Goal: Task Accomplishment & Management: Manage account settings

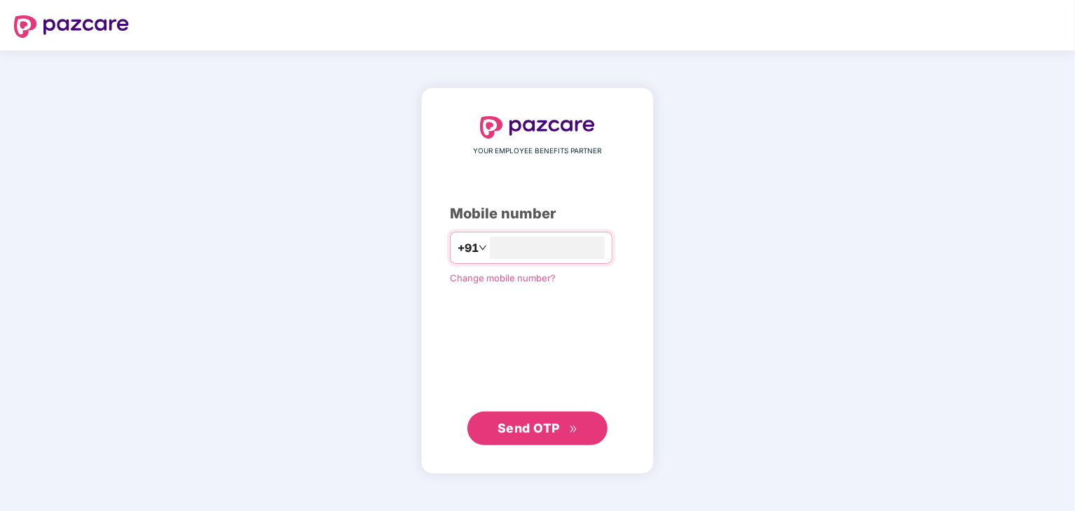
type input "**********"
click at [517, 431] on span "Send OTP" at bounding box center [528, 427] width 62 height 15
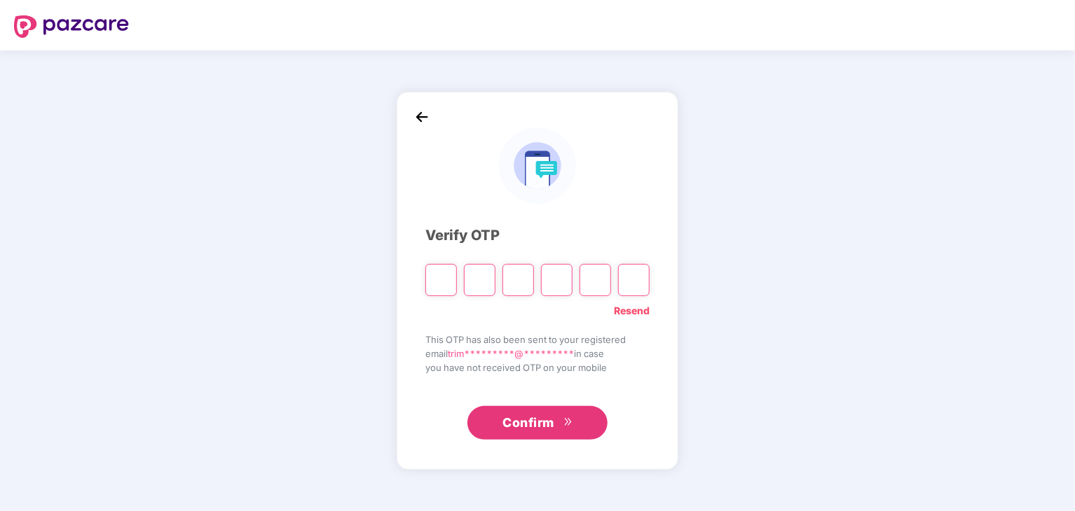
type input "*"
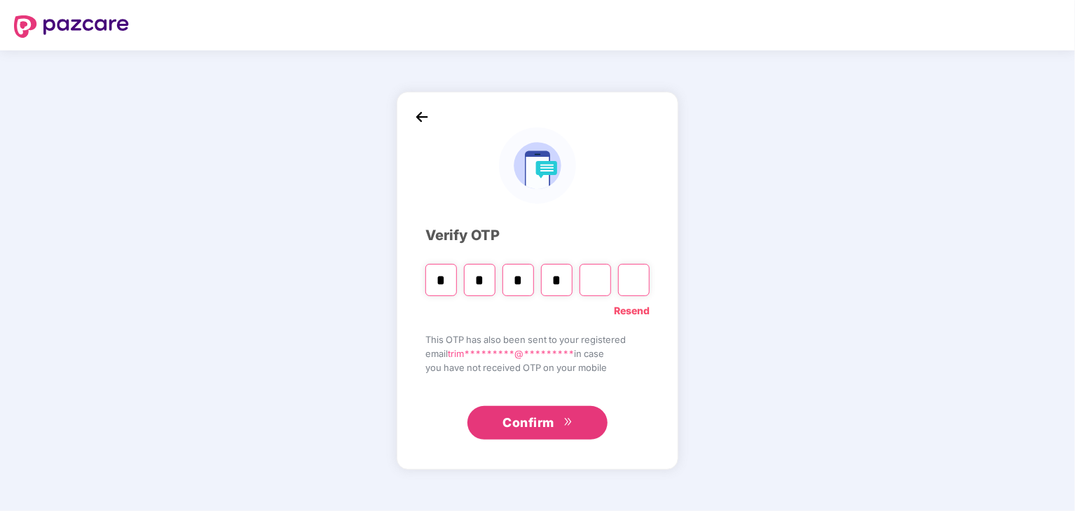
type input "*"
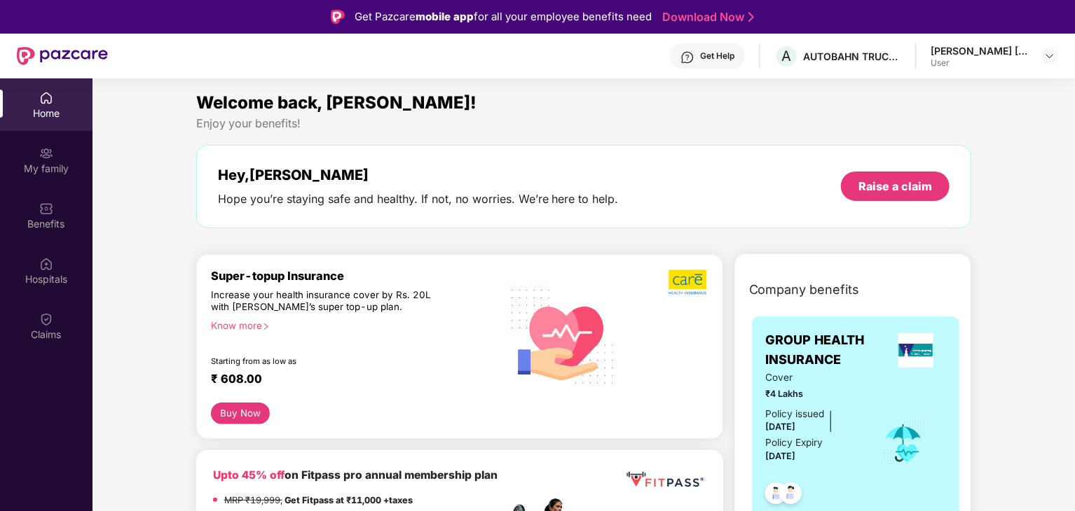
click at [1005, 62] on div "User" at bounding box center [979, 62] width 98 height 11
click at [1047, 55] on img at bounding box center [1049, 55] width 11 height 11
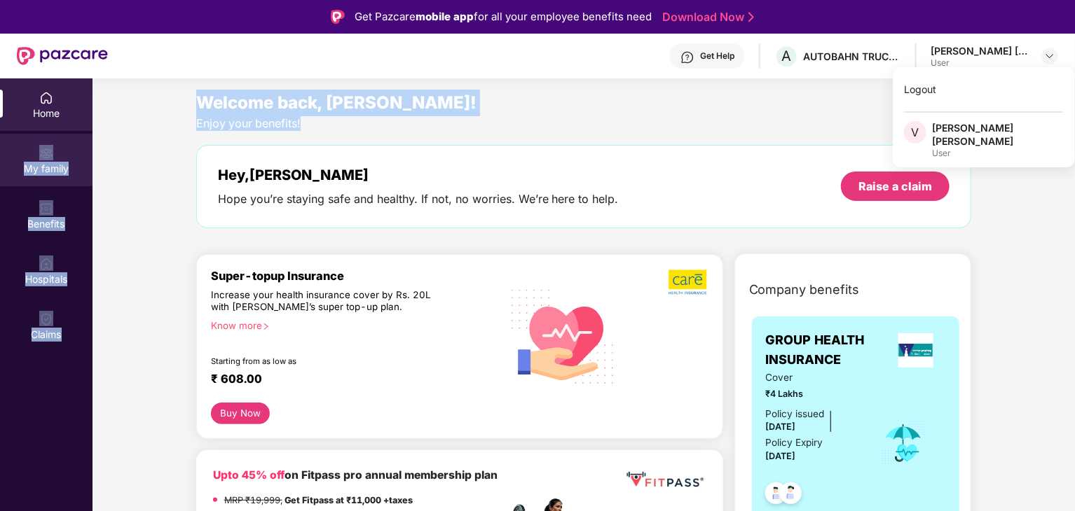
drag, startPoint x: 416, startPoint y: 118, endPoint x: 48, endPoint y: 160, distance: 370.8
click at [48, 160] on div "Home My family Benefits Hospitals Claims Welcome back, [PERSON_NAME]! Enjoy you…" at bounding box center [537, 333] width 1075 height 511
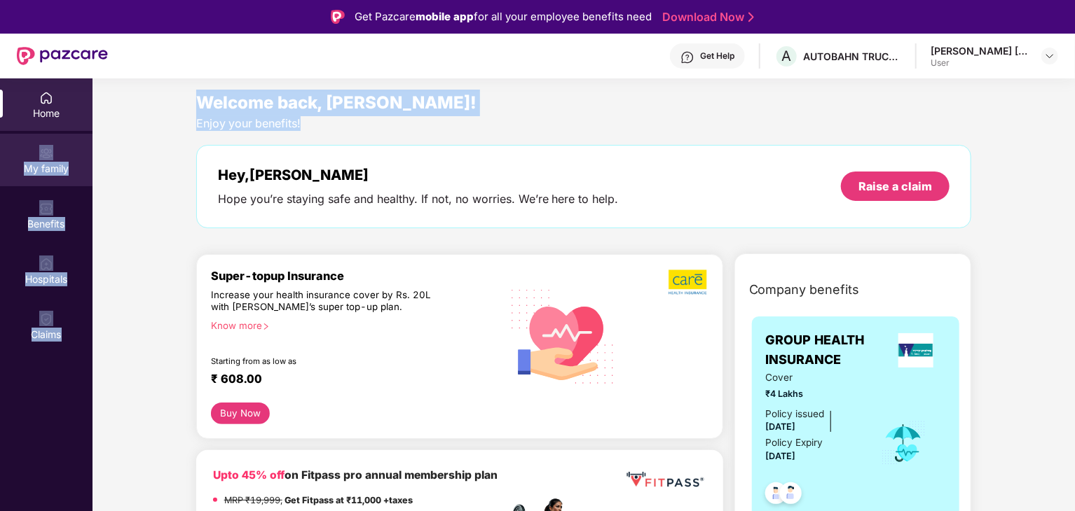
click at [48, 160] on img at bounding box center [46, 153] width 14 height 14
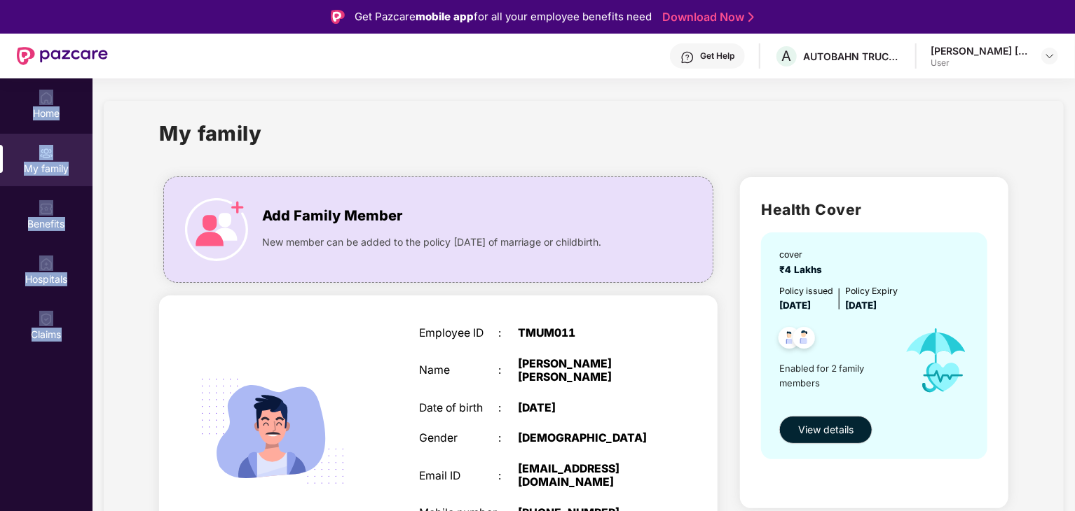
click at [237, 219] on img at bounding box center [216, 229] width 63 height 63
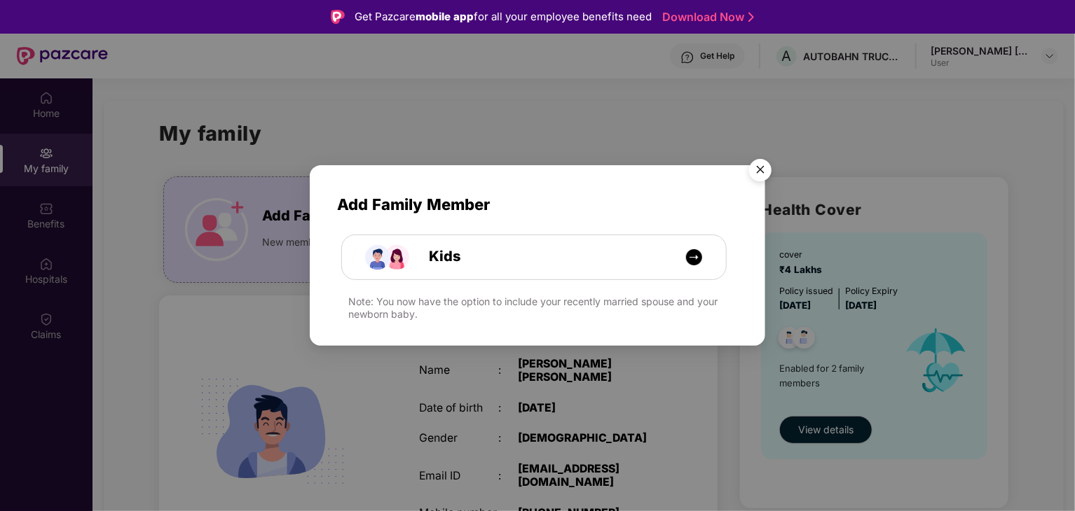
click at [133, 132] on div "Add Family Member Kids Note: You now have the option to include your recently m…" at bounding box center [537, 255] width 1075 height 511
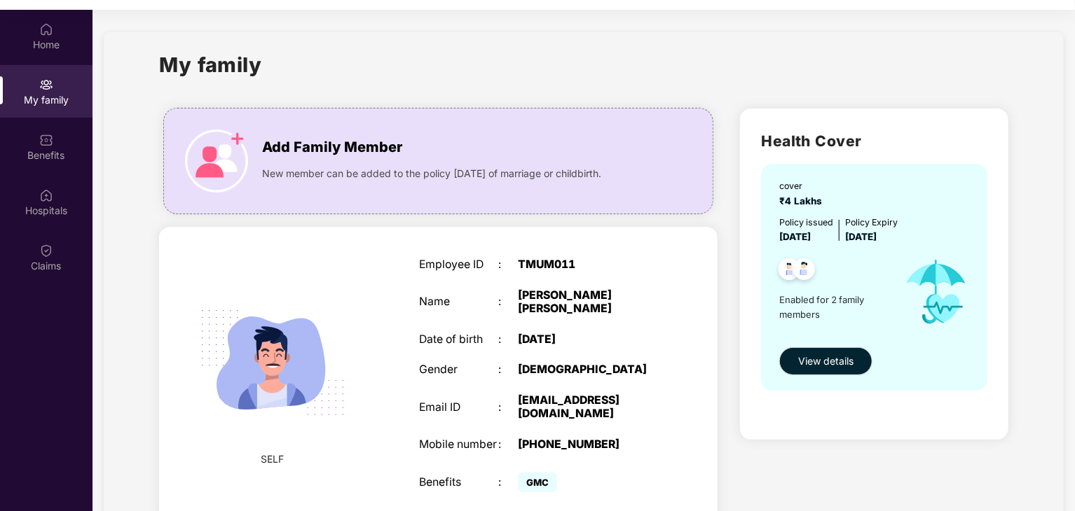
scroll to position [55, 0]
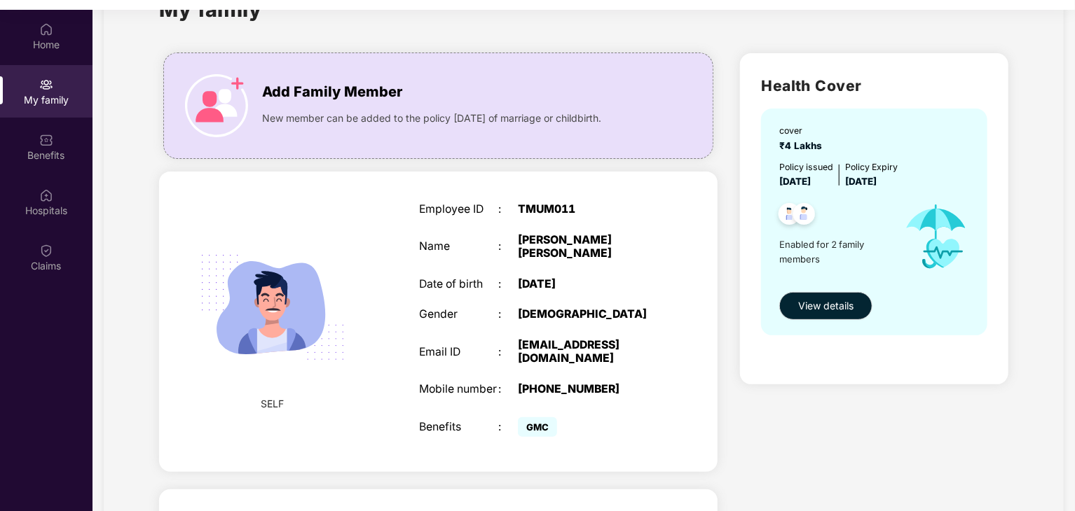
click at [605, 331] on div "Employee ID : TMUM011 Name : [PERSON_NAME] Babasaheb [PERSON_NAME] Date of birt…" at bounding box center [537, 322] width 265 height 272
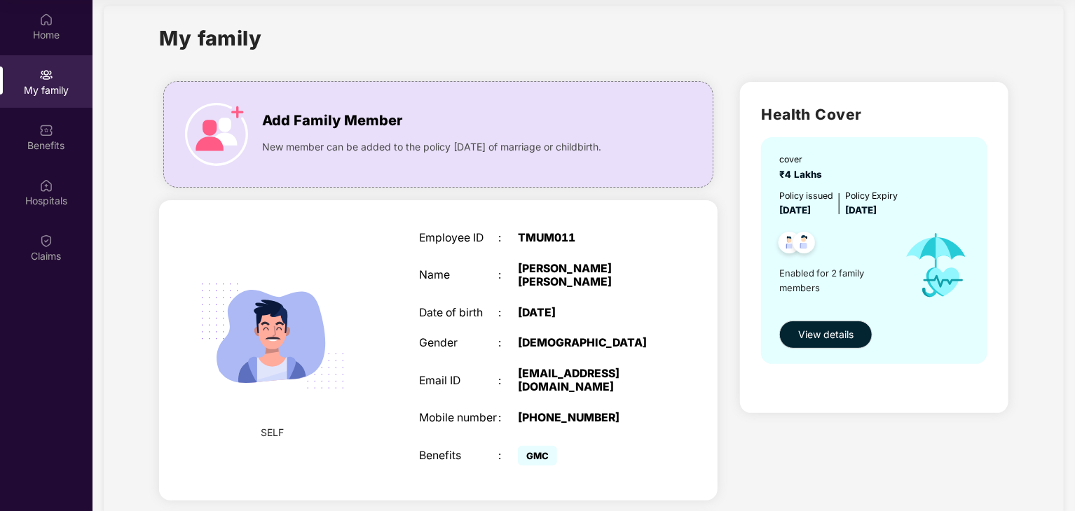
scroll to position [0, 0]
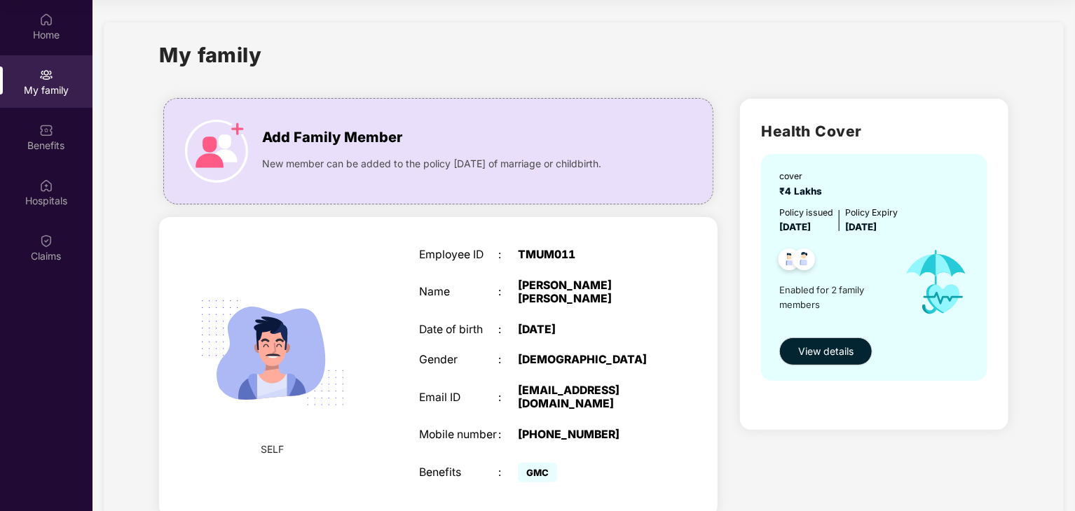
click at [36, 79] on div "My family" at bounding box center [46, 81] width 92 height 53
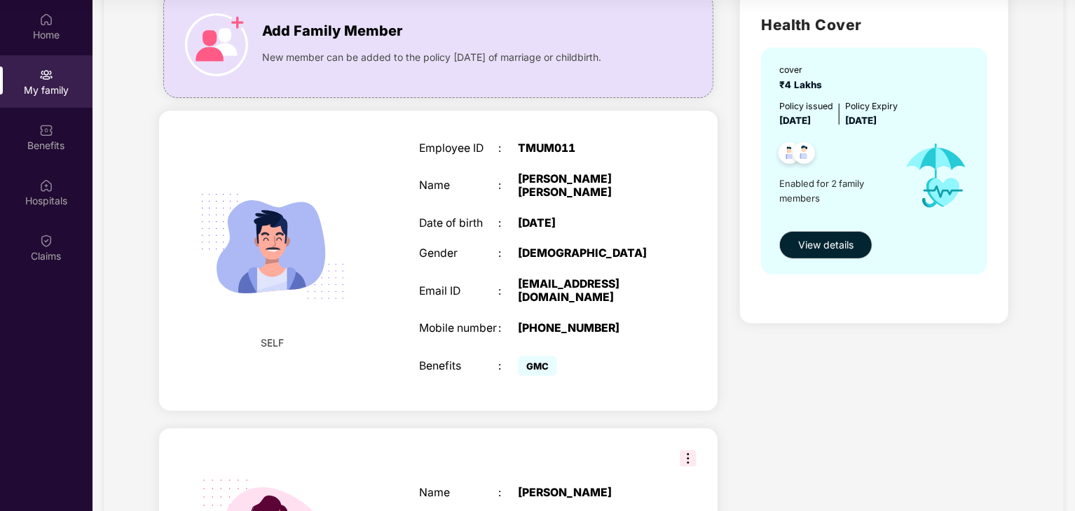
scroll to position [317, 0]
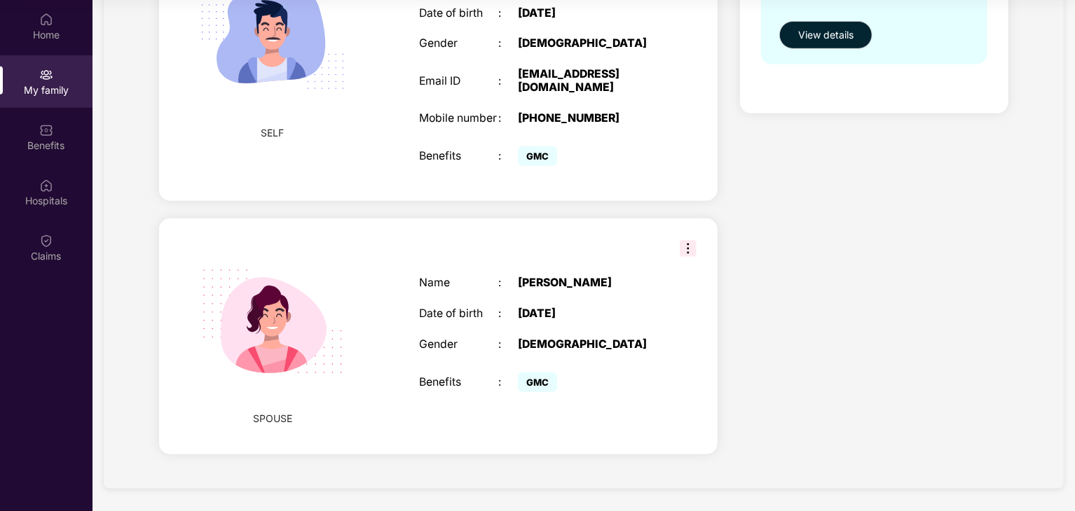
click at [687, 245] on img at bounding box center [687, 248] width 17 height 17
click at [591, 258] on div "SPOUSE Name : [PERSON_NAME] Date of birth : [DEMOGRAPHIC_DATA] Gender : [DEMOGR…" at bounding box center [438, 336] width 558 height 235
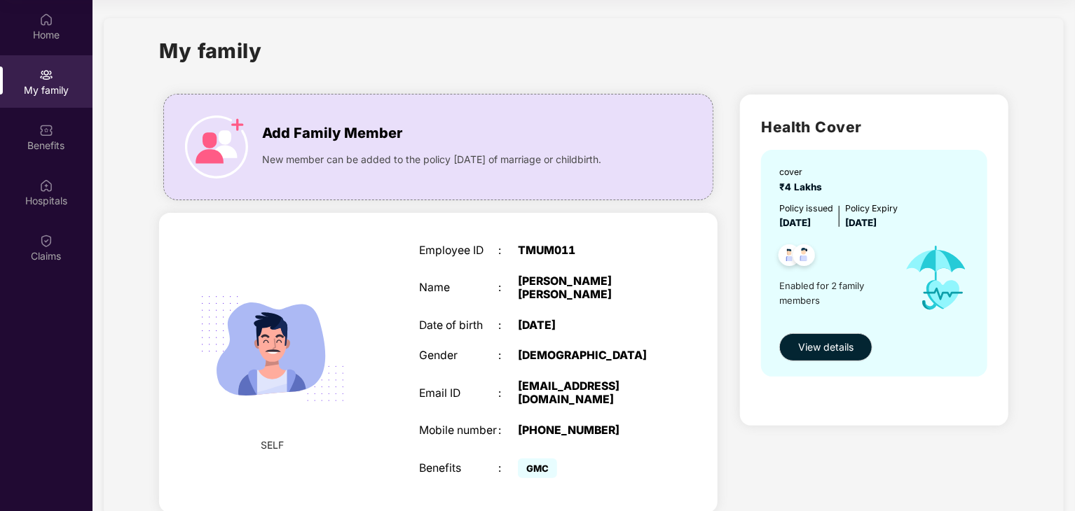
scroll to position [0, 0]
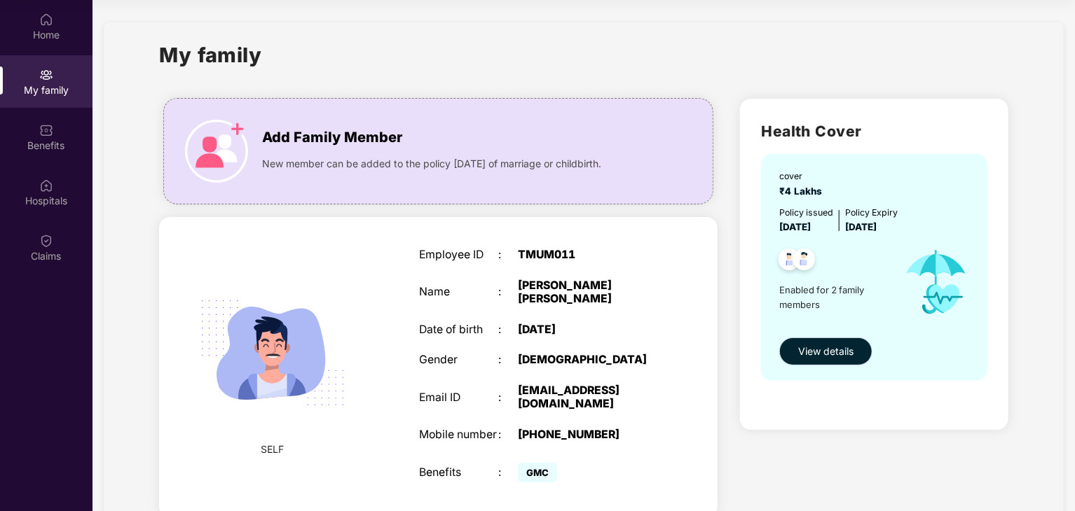
click at [799, 350] on span "View details" at bounding box center [825, 351] width 55 height 15
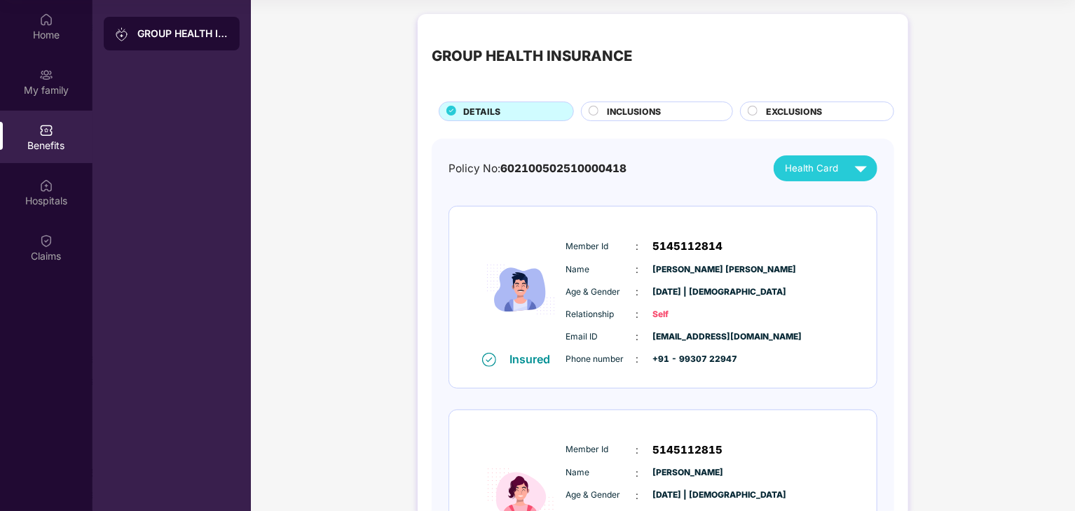
click at [677, 108] on div "INCLUSIONS" at bounding box center [662, 112] width 125 height 15
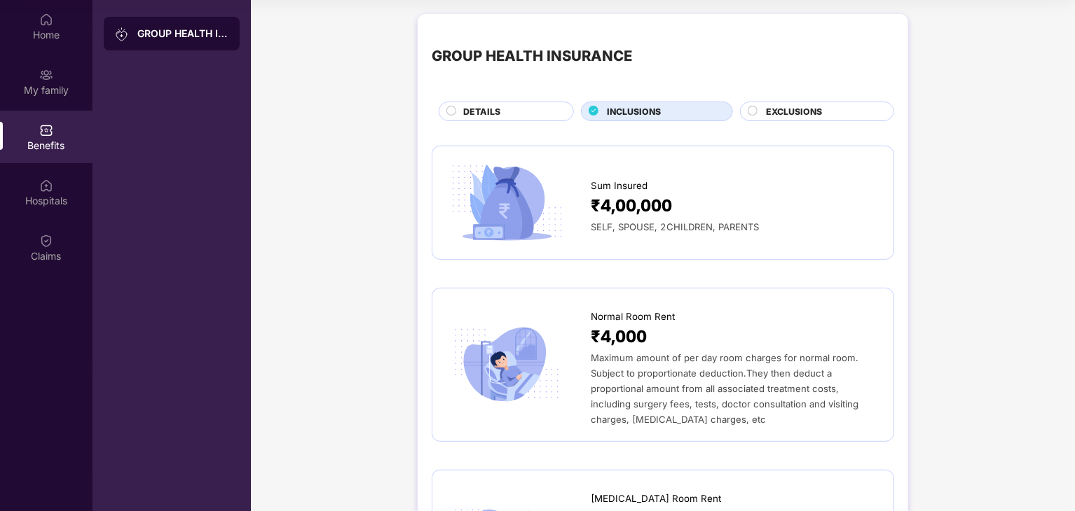
click at [776, 104] on div "EXCLUSIONS" at bounding box center [817, 112] width 154 height 20
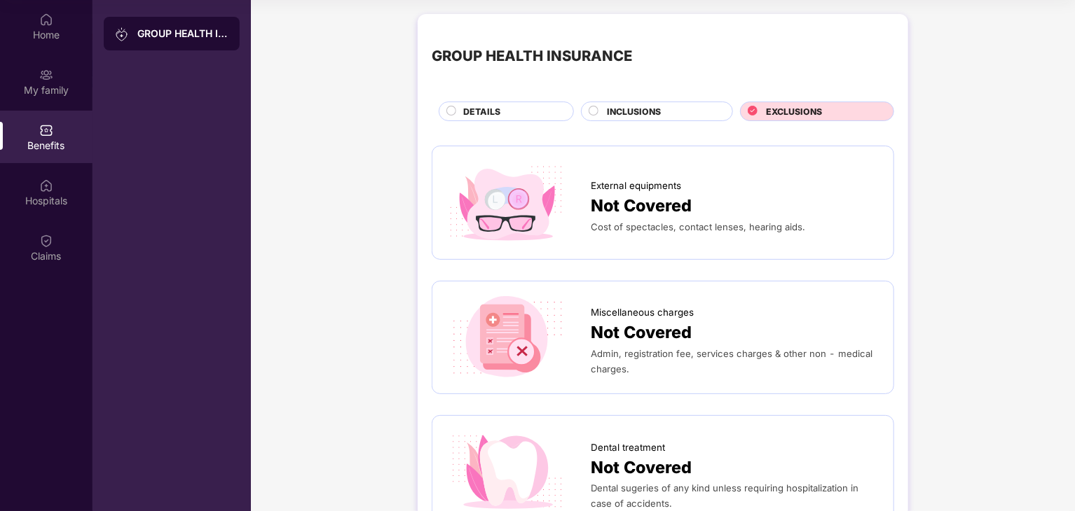
click at [511, 107] on div "DETAILS" at bounding box center [511, 112] width 110 height 15
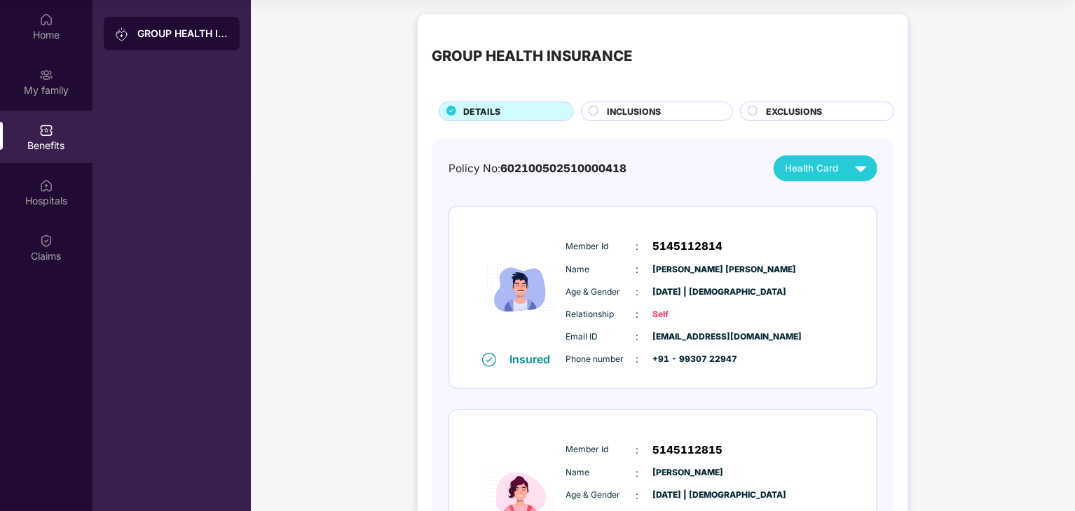
click at [661, 254] on span "5145112814" at bounding box center [688, 246] width 70 height 17
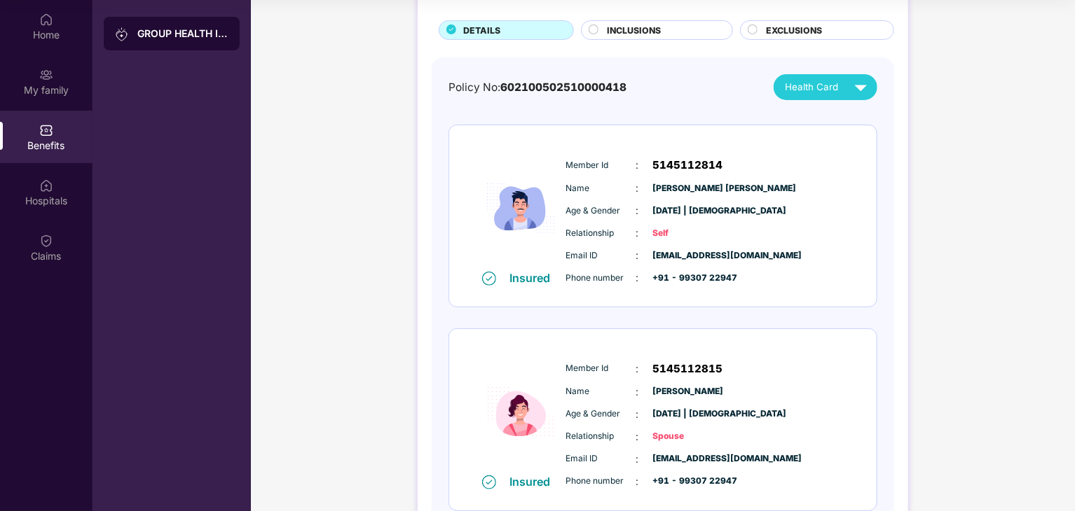
click at [633, 280] on span "Phone number" at bounding box center [601, 278] width 70 height 13
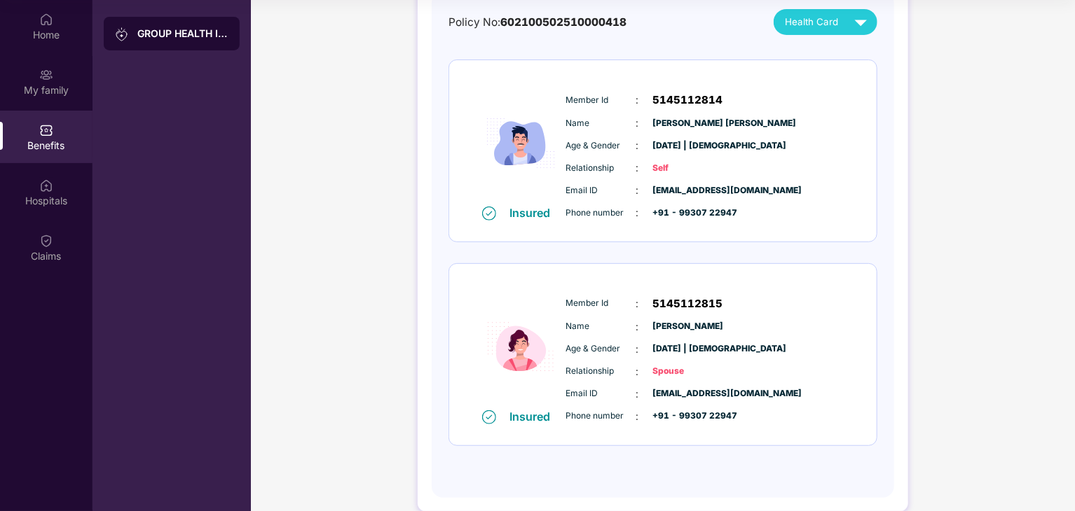
scroll to position [0, 0]
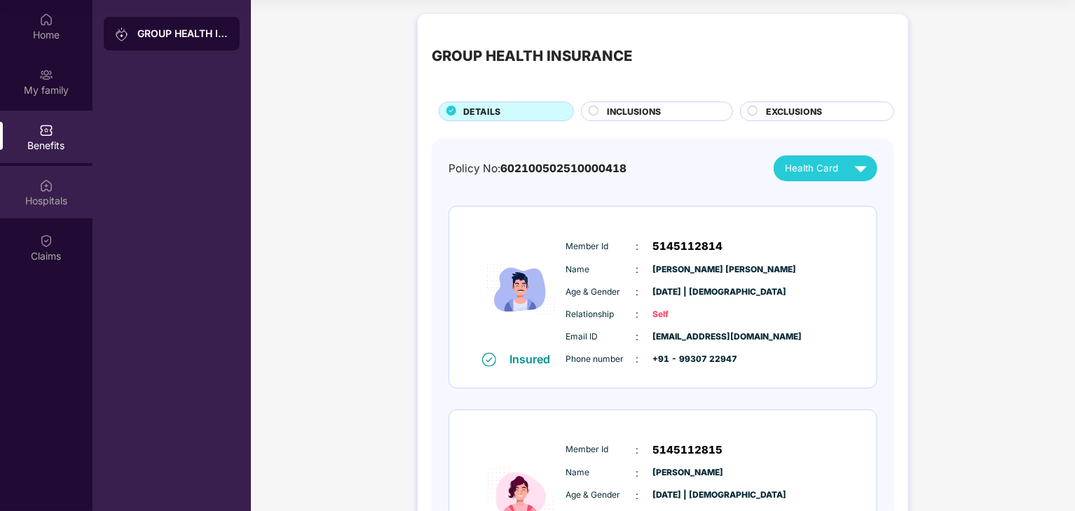
click at [46, 181] on img at bounding box center [46, 186] width 14 height 14
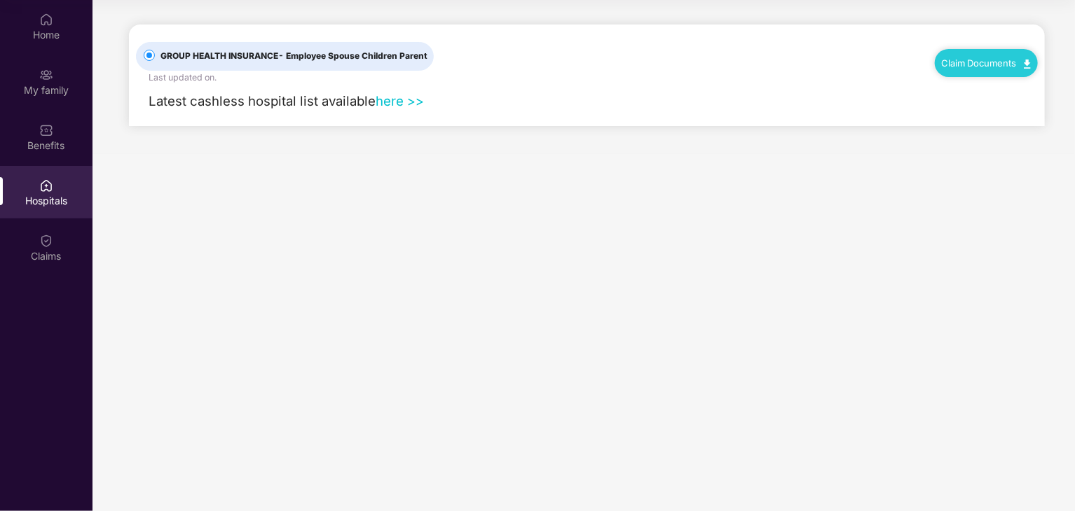
click at [395, 98] on link "here >>" at bounding box center [399, 100] width 48 height 15
